Goal: Task Accomplishment & Management: Use online tool/utility

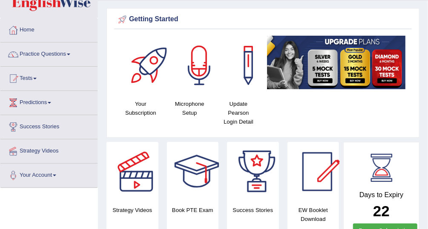
scroll to position [23, 0]
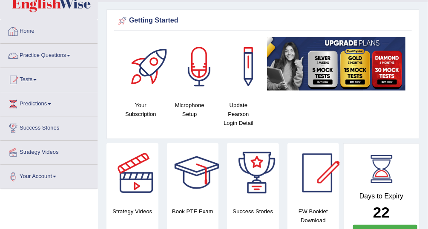
click at [50, 55] on link "Practice Questions" at bounding box center [48, 54] width 97 height 21
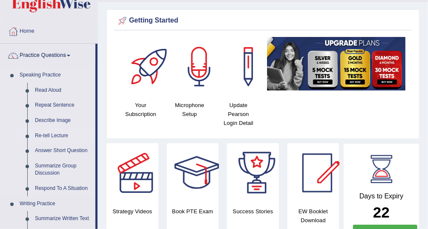
click at [54, 136] on link "Re-tell Lecture" at bounding box center [63, 136] width 64 height 15
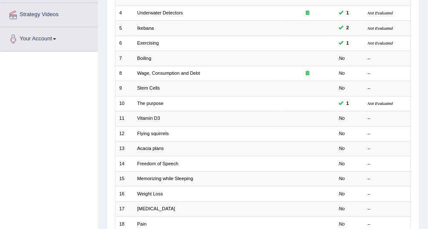
scroll to position [160, 0]
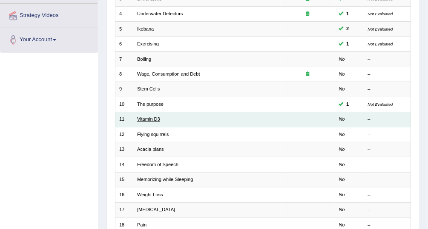
click at [151, 118] on link "Vitamin D3" at bounding box center [148, 119] width 23 height 5
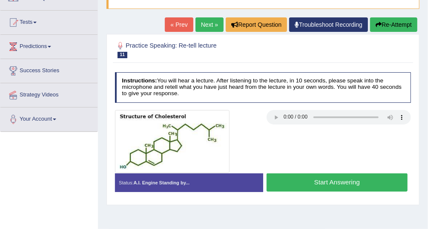
scroll to position [81, 0]
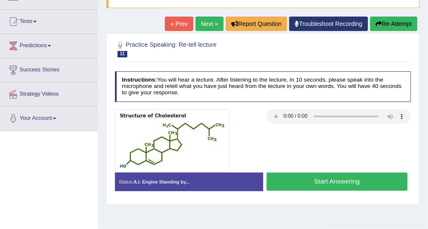
click at [215, 17] on link "Next »" at bounding box center [209, 24] width 28 height 14
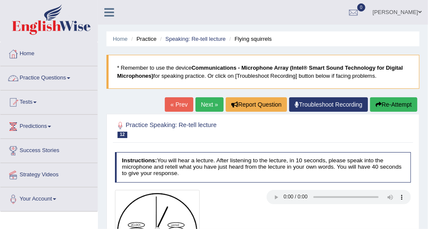
click at [46, 73] on link "Practice Questions" at bounding box center [48, 76] width 97 height 21
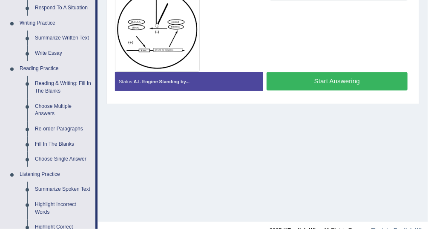
scroll to position [216, 0]
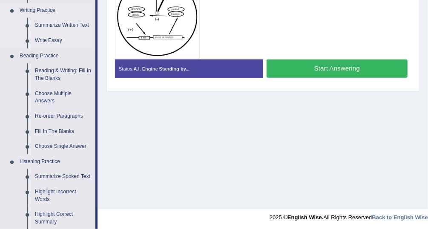
click at [48, 39] on link "Write Essay" at bounding box center [63, 40] width 64 height 15
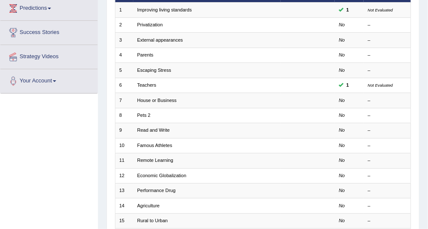
scroll to position [123, 0]
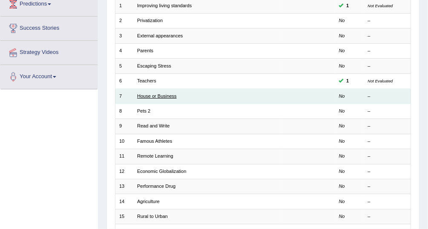
click at [165, 95] on link "House or Business" at bounding box center [157, 96] width 40 height 5
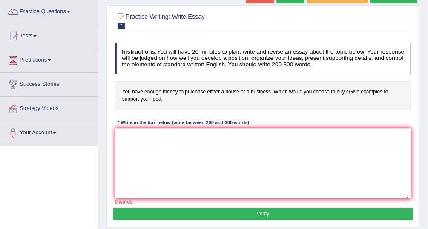
scroll to position [70, 0]
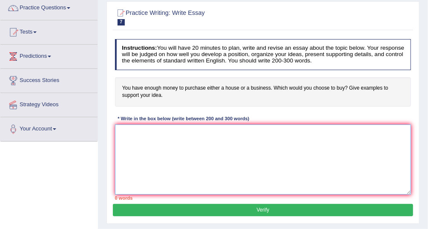
click at [138, 138] on textarea at bounding box center [263, 160] width 296 height 70
click at [301, 130] on textarea "The increasing influence of financial decision on our lives has ignited numerou…" at bounding box center [263, 160] width 296 height 70
click at [302, 131] on textarea "The increasing influence of financial decision on our lives has ignited numerou…" at bounding box center [263, 160] width 296 height 70
click at [324, 132] on textarea "The increasing influence of financial decision on our lives has ignited numerou…" at bounding box center [263, 160] width 296 height 70
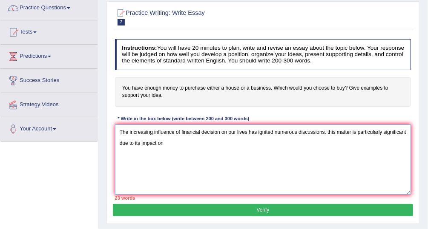
click at [329, 131] on textarea "The increasing influence of financial decision on our lives has ignited numerou…" at bounding box center [263, 160] width 296 height 70
click at [190, 142] on textarea "The increasing influence of financial decision on our lives has ignited numerou…" at bounding box center [263, 160] width 296 height 70
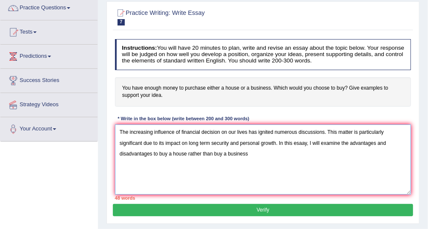
click at [221, 154] on textarea "The increasing influence of financial decision on our lives has ignited numerou…" at bounding box center [263, 160] width 296 height 70
click at [257, 152] on textarea "The increasing influence of financial decision on our lives has ignited numerou…" at bounding box center [263, 160] width 296 height 70
click at [268, 153] on textarea "The increasing influence of financial decision on our lives has ignited numerou…" at bounding box center [263, 160] width 296 height 70
click at [302, 154] on textarea "The increasing influence of financial decision on our lives has ignited numerou…" at bounding box center [263, 160] width 296 height 70
click at [265, 152] on textarea "The increasing influence of financial decision on our lives has ignited numerou…" at bounding box center [263, 160] width 296 height 70
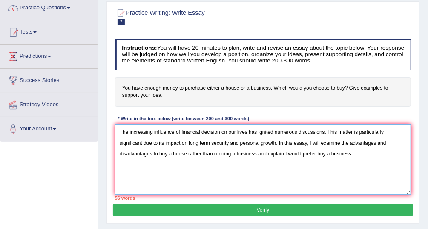
click at [352, 154] on textarea "The increasing influence of financial decision on our lives has ignited numerou…" at bounding box center [263, 160] width 296 height 70
click at [314, 152] on textarea "The increasing influence of financial decision on our lives has ignited numerou…" at bounding box center [263, 160] width 296 height 70
click at [358, 152] on textarea "The increasing influence of financial decision on our lives has ignited numerou…" at bounding box center [263, 160] width 296 height 70
paste textarea "One of the primary advantages of purchasing a business is financial independenc…"
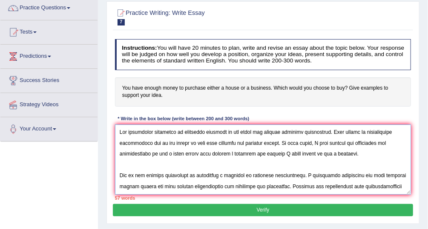
scroll to position [46, 0]
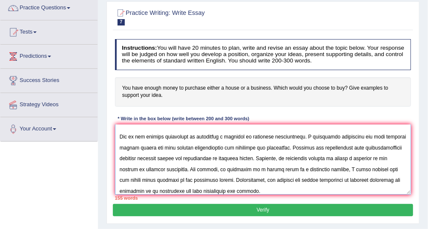
click at [261, 146] on textarea at bounding box center [263, 160] width 296 height 70
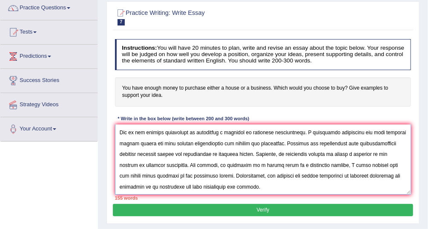
drag, startPoint x: 189, startPoint y: 164, endPoint x: 389, endPoint y: 162, distance: 200.0
click at [389, 162] on textarea at bounding box center [263, 160] width 296 height 70
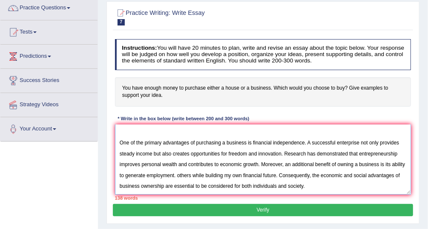
scroll to position [38, 0]
drag, startPoint x: 292, startPoint y: 175, endPoint x: 189, endPoint y: 174, distance: 102.6
click at [189, 174] on textarea "The increasing influence of financial decision on our lives has ignited numerou…" at bounding box center [263, 160] width 296 height 70
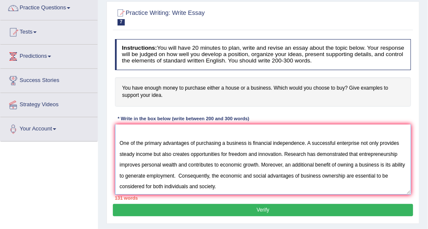
click at [224, 185] on textarea "The increasing influence of financial decision on our lives has ignited numerou…" at bounding box center [263, 160] width 296 height 70
paste textarea "However, alongside the benefits, there are drawbacks"
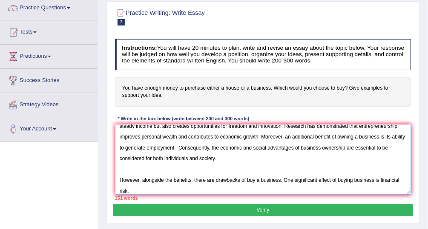
scroll to position [76, 0]
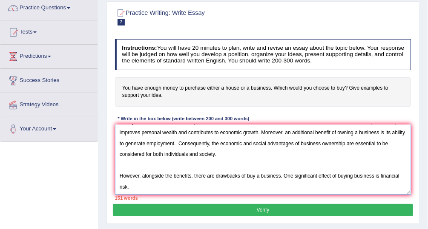
paste textarea "Numerous studies indicate that small businesses may fail within the first few y…"
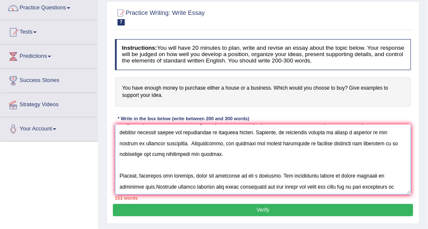
scroll to position [97, 0]
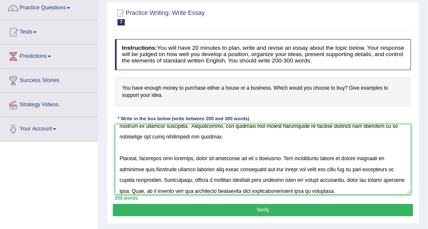
click at [128, 168] on textarea at bounding box center [263, 160] width 296 height 70
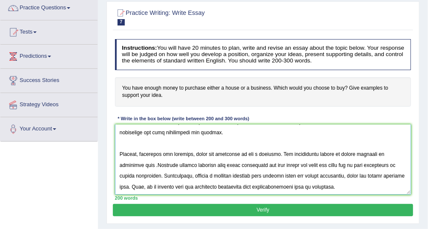
scroll to position [102, 0]
click at [344, 183] on textarea at bounding box center [263, 160] width 296 height 70
paste textarea "To conclude, purchasing a business offers notable benefits such as income gener…"
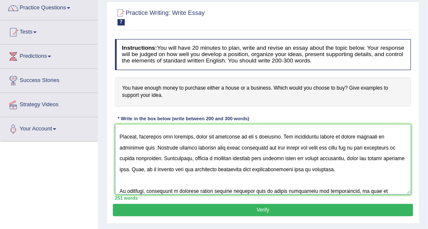
scroll to position [160, 0]
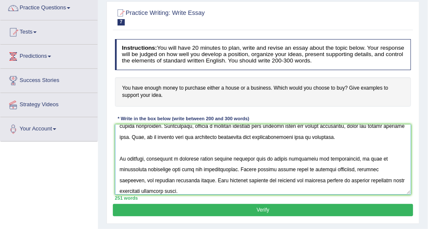
click at [182, 180] on textarea at bounding box center [263, 160] width 296 height 70
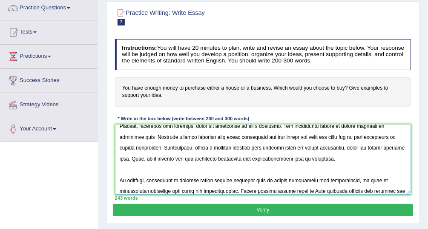
scroll to position [153, 0]
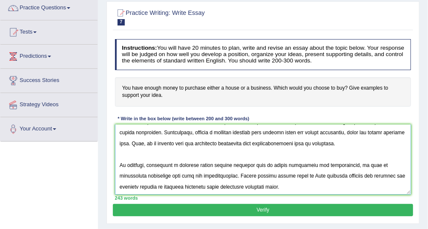
click at [332, 174] on textarea at bounding box center [263, 160] width 296 height 70
click at [220, 185] on textarea at bounding box center [263, 160] width 296 height 70
click at [401, 174] on textarea at bounding box center [263, 160] width 296 height 70
click at [179, 186] on textarea at bounding box center [263, 160] width 296 height 70
click at [323, 185] on textarea at bounding box center [263, 160] width 296 height 70
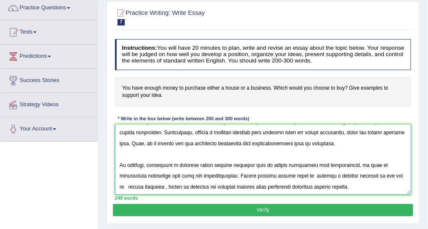
type textarea "The increasing influence of financial decision on our lives has ignited numerou…"
click at [328, 208] on button "Verify" at bounding box center [263, 210] width 300 height 12
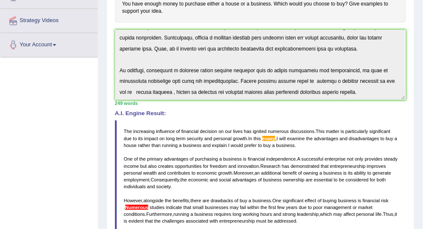
scroll to position [168, 0]
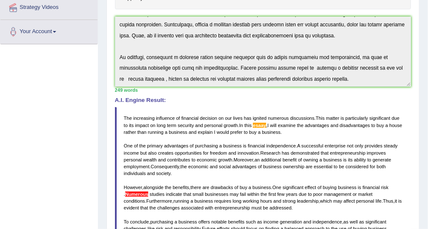
drag, startPoint x: 432, startPoint y: 96, endPoint x: 434, endPoint y: 143, distance: 46.9
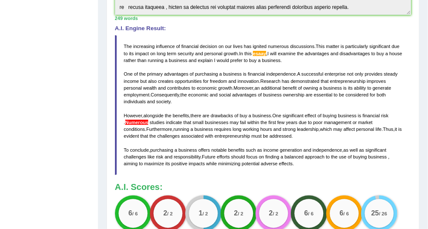
scroll to position [232, 0]
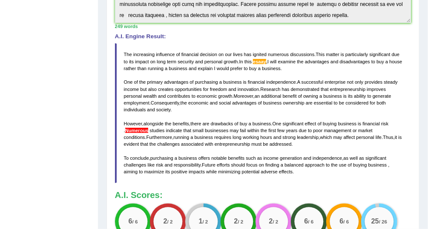
click at [261, 62] on span "esaay" at bounding box center [259, 61] width 13 height 5
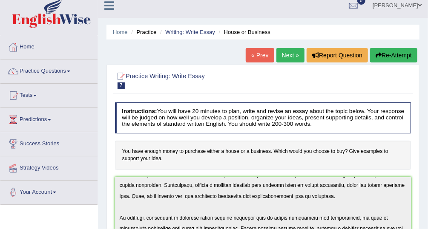
scroll to position [0, 0]
